Goal: Transaction & Acquisition: Download file/media

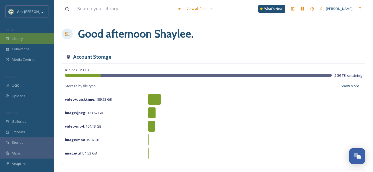
click at [27, 42] on div "Library" at bounding box center [27, 38] width 54 height 10
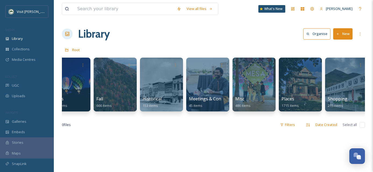
scroll to position [0, 185]
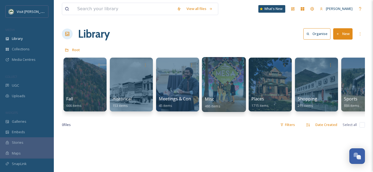
click at [221, 91] on div at bounding box center [224, 84] width 44 height 55
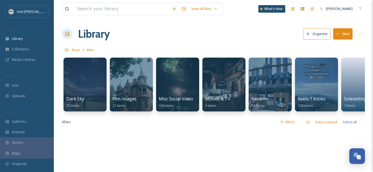
click at [229, 36] on div "Library Organise New" at bounding box center [213, 34] width 303 height 16
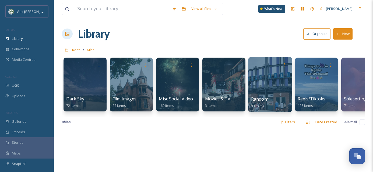
click at [273, 85] on div at bounding box center [270, 84] width 44 height 55
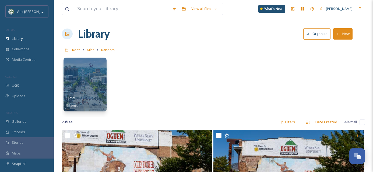
click at [346, 35] on button "New" at bounding box center [342, 33] width 19 height 11
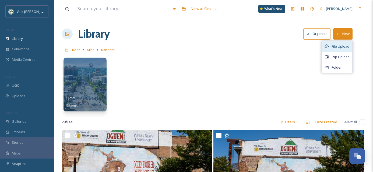
click at [344, 45] on span "File Upload" at bounding box center [340, 46] width 18 height 5
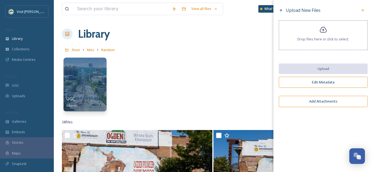
click at [318, 32] on div "Drop files here or click to select." at bounding box center [323, 35] width 89 height 30
click at [364, 10] on icon at bounding box center [362, 10] width 4 height 4
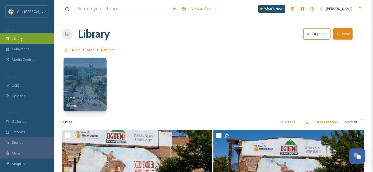
click at [13, 39] on span "Library" at bounding box center [17, 38] width 11 height 5
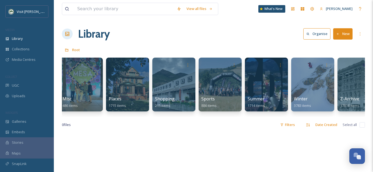
scroll to position [0, 345]
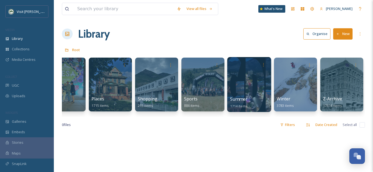
click at [244, 88] on div at bounding box center [249, 84] width 44 height 55
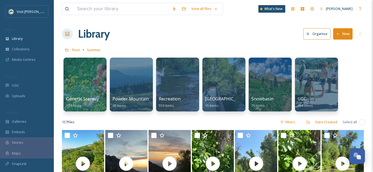
click at [350, 35] on button "New" at bounding box center [342, 33] width 19 height 11
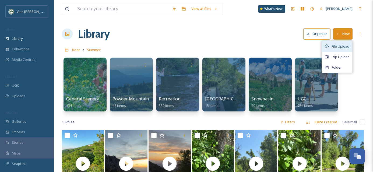
click at [345, 46] on span "File Upload" at bounding box center [340, 46] width 18 height 5
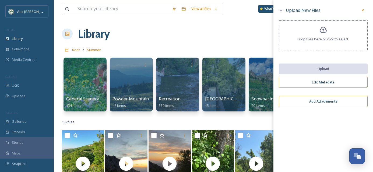
click at [319, 28] on div "Drop files here or click to select." at bounding box center [323, 35] width 89 height 30
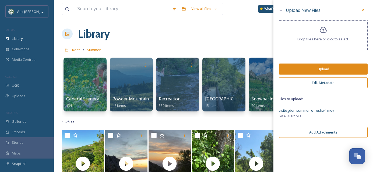
click at [321, 84] on button "Edit Metadata" at bounding box center [323, 82] width 89 height 11
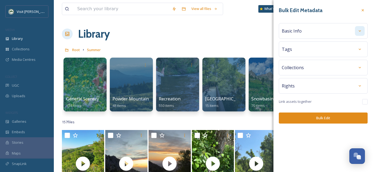
click at [359, 34] on div at bounding box center [360, 31] width 10 height 10
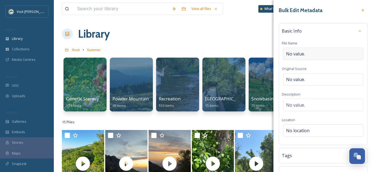
click at [309, 51] on div "No value." at bounding box center [323, 54] width 80 height 12
click at [308, 51] on input at bounding box center [323, 54] width 83 height 12
type input "-"
type input "summer-highlights-video"
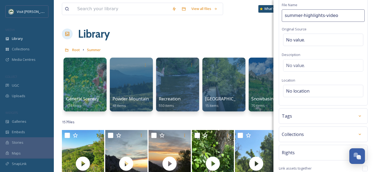
scroll to position [41, 0]
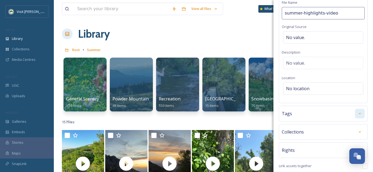
click at [355, 112] on div at bounding box center [360, 114] width 10 height 10
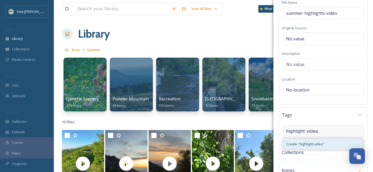
type input "highlight video"
click at [315, 144] on span "Create " highlight video "" at bounding box center [305, 143] width 38 height 5
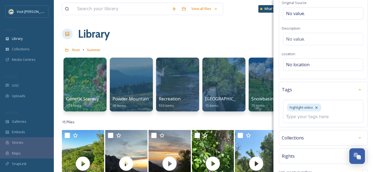
scroll to position [93, 0]
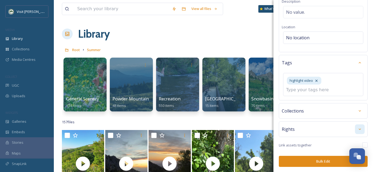
click at [358, 129] on icon at bounding box center [359, 129] width 2 height 1
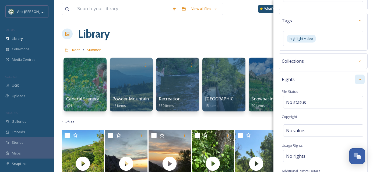
scroll to position [241, 0]
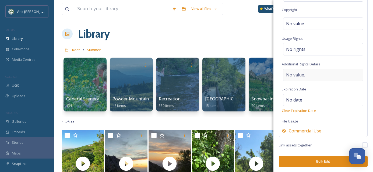
click at [301, 74] on span "No value." at bounding box center [295, 75] width 19 height 6
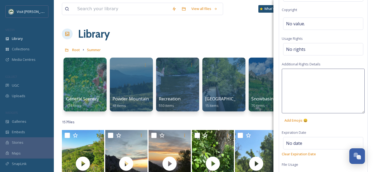
click at [301, 74] on textarea at bounding box center [323, 91] width 83 height 45
click at [305, 50] on div "No rights" at bounding box center [323, 49] width 80 height 12
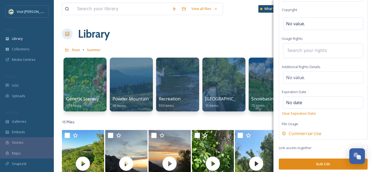
type input "b"
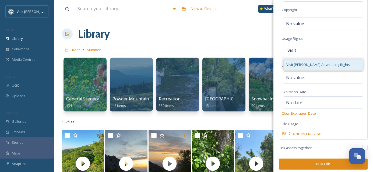
type input "visit"
click at [311, 63] on span "Visit [PERSON_NAME] Advertising Rights" at bounding box center [318, 64] width 64 height 5
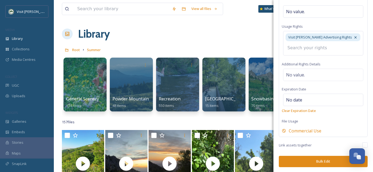
scroll to position [254, 0]
click at [319, 164] on button "Bulk Edit" at bounding box center [323, 161] width 89 height 11
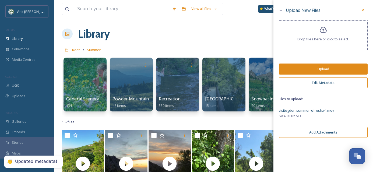
click at [323, 68] on button "Upload" at bounding box center [323, 68] width 89 height 11
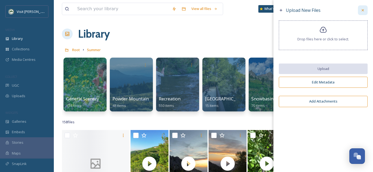
click at [363, 13] on div at bounding box center [363, 10] width 10 height 10
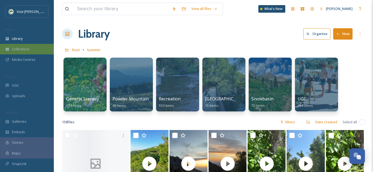
click at [26, 50] on span "Collections" at bounding box center [21, 49] width 18 height 5
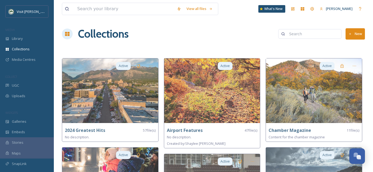
click at [353, 38] on button "New" at bounding box center [354, 33] width 19 height 11
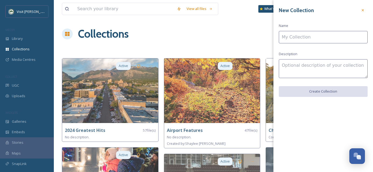
click at [330, 36] on input at bounding box center [323, 37] width 89 height 12
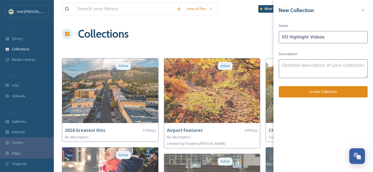
type input "VO Highlight Videos"
click at [325, 86] on button "Create Collection" at bounding box center [323, 91] width 89 height 11
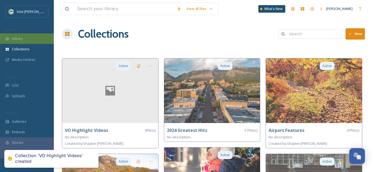
click at [18, 41] on div "Library" at bounding box center [27, 38] width 54 height 10
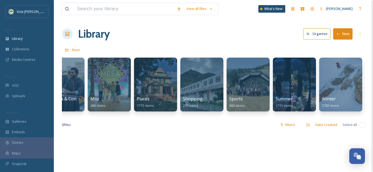
scroll to position [0, 345]
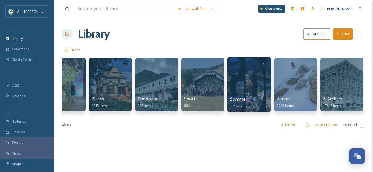
click at [254, 88] on div at bounding box center [249, 84] width 44 height 55
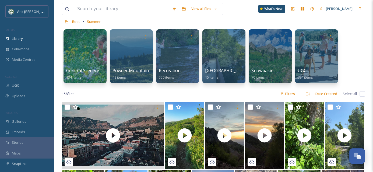
scroll to position [39, 0]
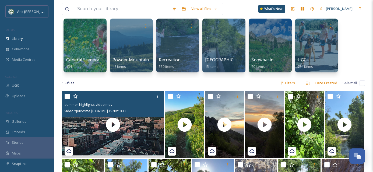
click at [67, 96] on input "checkbox" at bounding box center [67, 96] width 5 height 5
checkbox input "true"
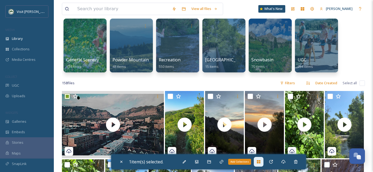
click at [259, 161] on icon at bounding box center [258, 161] width 3 height 3
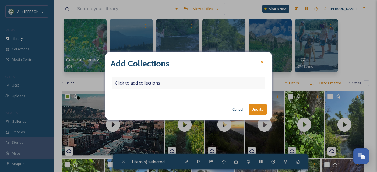
click at [165, 80] on div "Click to add collections" at bounding box center [188, 83] width 153 height 12
click at [159, 82] on input at bounding box center [141, 83] width 59 height 12
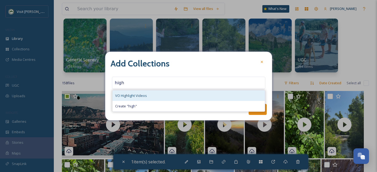
type input "high"
click at [147, 97] on div "VO Highlight Videos" at bounding box center [188, 95] width 152 height 10
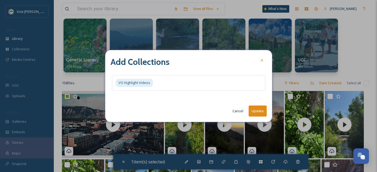
click at [263, 108] on button "Update" at bounding box center [257, 110] width 18 height 11
checkbox input "false"
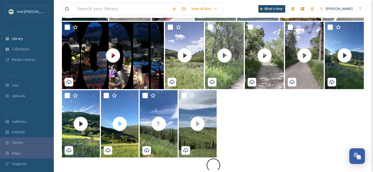
scroll to position [1201, 0]
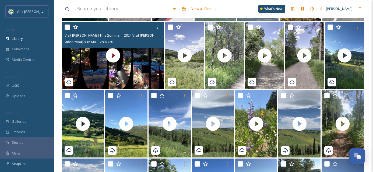
click at [67, 28] on input "checkbox" at bounding box center [67, 26] width 5 height 5
checkbox input "true"
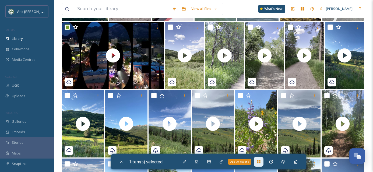
click at [261, 163] on icon at bounding box center [258, 161] width 4 height 4
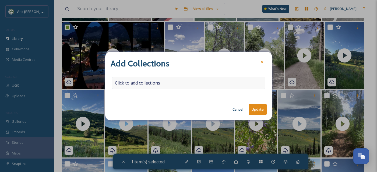
click at [174, 82] on div "Click to add collections" at bounding box center [188, 83] width 153 height 12
click at [174, 82] on div at bounding box center [188, 83] width 153 height 12
click at [169, 83] on div at bounding box center [188, 83] width 153 height 12
click at [145, 83] on input at bounding box center [141, 83] width 59 height 12
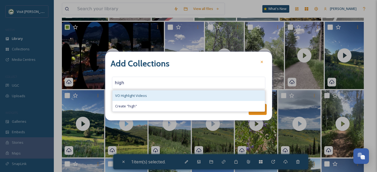
type input "high"
click at [151, 97] on div "VO Highlight Videos" at bounding box center [188, 95] width 152 height 10
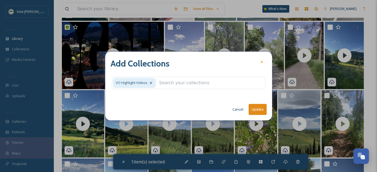
click at [263, 109] on button "Update" at bounding box center [257, 109] width 18 height 11
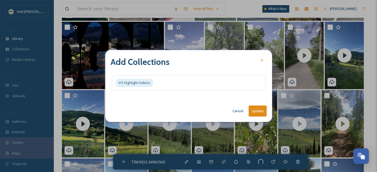
checkbox input "false"
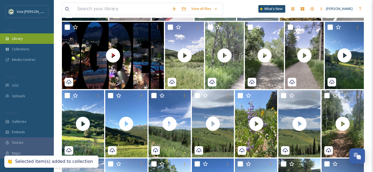
click at [35, 39] on div "Library" at bounding box center [27, 38] width 54 height 10
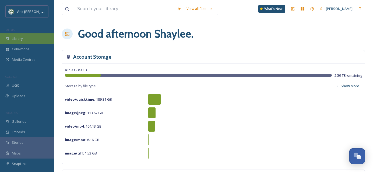
click at [33, 38] on div "Library" at bounding box center [27, 38] width 54 height 10
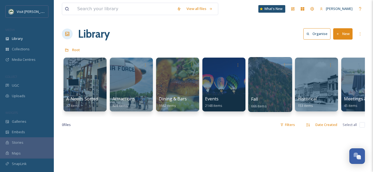
click at [260, 96] on div "Fall 666 items" at bounding box center [270, 84] width 44 height 55
click at [261, 92] on div at bounding box center [270, 84] width 44 height 55
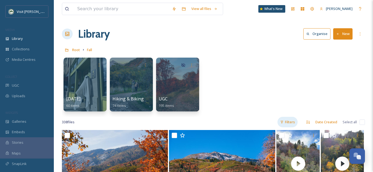
click at [295, 121] on div "Filters" at bounding box center [287, 122] width 20 height 10
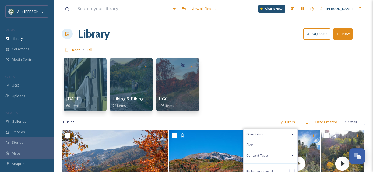
click at [271, 155] on div "Content Type" at bounding box center [270, 155] width 54 height 10
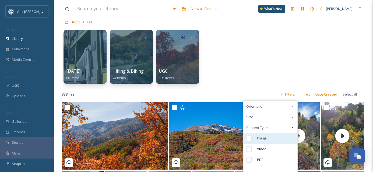
scroll to position [29, 0]
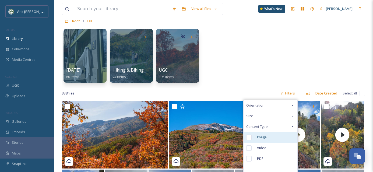
click at [250, 138] on input "checkbox" at bounding box center [248, 136] width 5 height 5
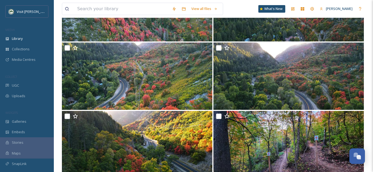
scroll to position [4930, 0]
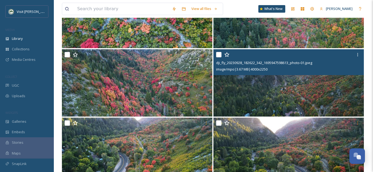
click at [301, 93] on img at bounding box center [288, 82] width 150 height 67
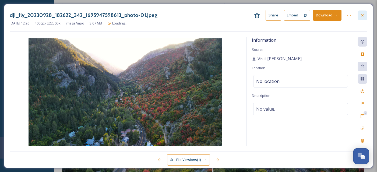
click at [362, 16] on icon at bounding box center [362, 15] width 4 height 4
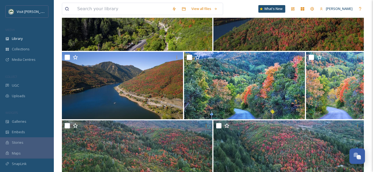
scroll to position [6020, 0]
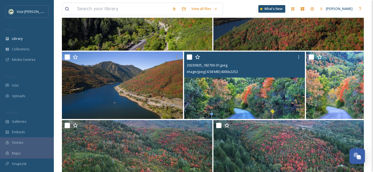
click at [287, 95] on img at bounding box center [244, 85] width 121 height 67
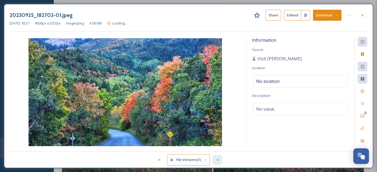
click at [214, 159] on div at bounding box center [217, 160] width 10 height 10
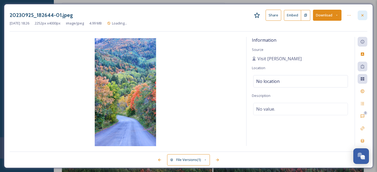
click at [360, 16] on icon at bounding box center [362, 15] width 4 height 4
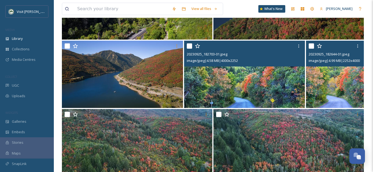
scroll to position [6031, 0]
click at [341, 90] on img at bounding box center [335, 73] width 58 height 67
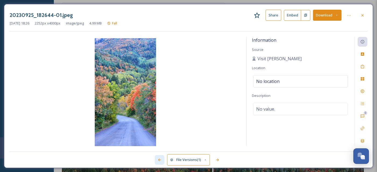
click at [158, 160] on icon at bounding box center [159, 160] width 4 height 4
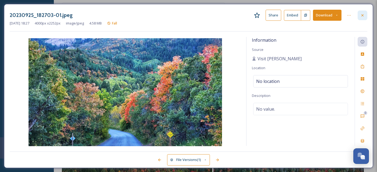
click at [364, 15] on icon at bounding box center [362, 15] width 4 height 4
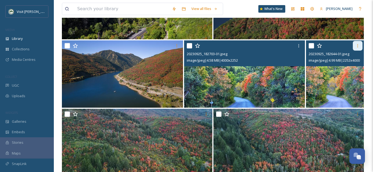
click at [357, 47] on icon at bounding box center [357, 45] width 1 height 3
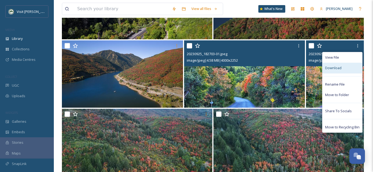
click at [345, 67] on div "Download" at bounding box center [342, 68] width 40 height 10
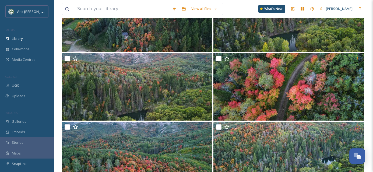
scroll to position [6232, 0]
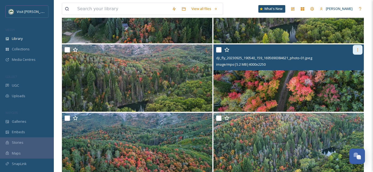
click at [355, 51] on icon at bounding box center [357, 50] width 4 height 4
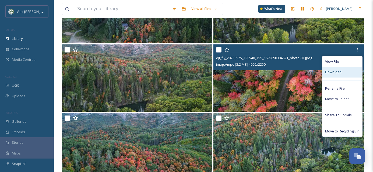
click at [346, 74] on div "Download" at bounding box center [342, 72] width 40 height 10
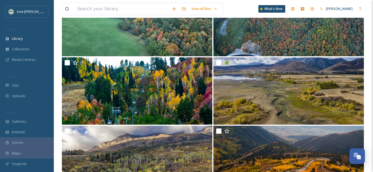
scroll to position [6767, 0]
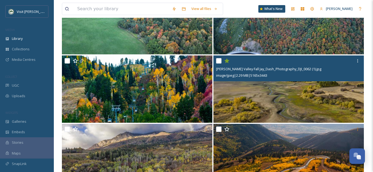
click at [325, 104] on img at bounding box center [288, 88] width 150 height 67
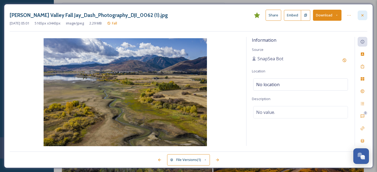
click at [364, 15] on icon at bounding box center [362, 15] width 4 height 4
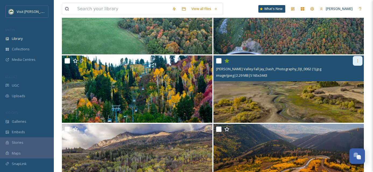
click at [357, 63] on div at bounding box center [357, 61] width 10 height 10
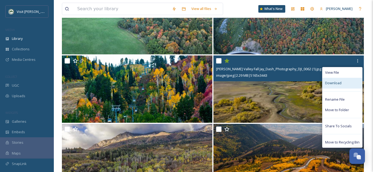
click at [336, 83] on span "Download" at bounding box center [333, 82] width 16 height 5
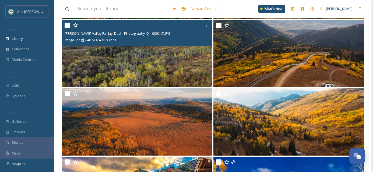
scroll to position [6872, 0]
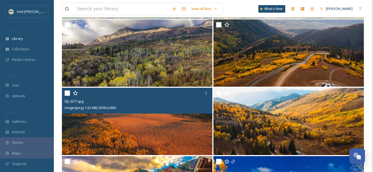
click at [177, 135] on img at bounding box center [137, 121] width 150 height 67
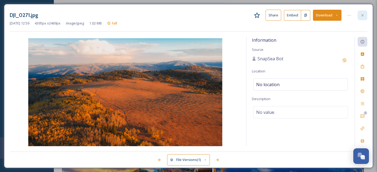
click at [363, 14] on icon at bounding box center [362, 15] width 4 height 4
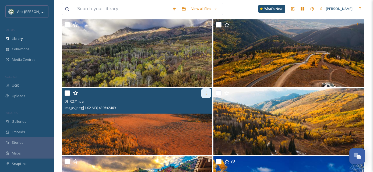
click at [209, 93] on div at bounding box center [206, 93] width 10 height 10
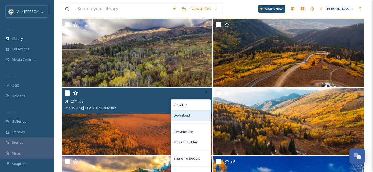
click at [192, 117] on div "Download" at bounding box center [191, 115] width 40 height 10
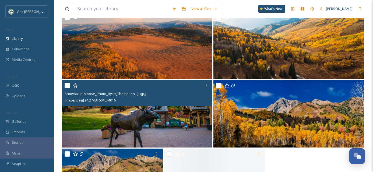
scroll to position [6962, 0]
